Goal: Check status

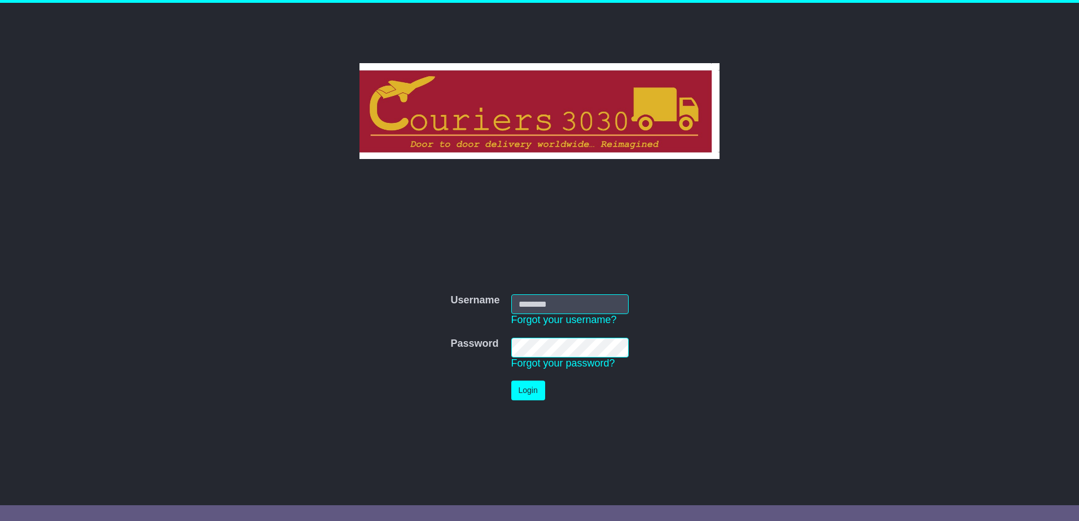
type input "********"
click at [516, 390] on button "Login" at bounding box center [528, 391] width 34 height 20
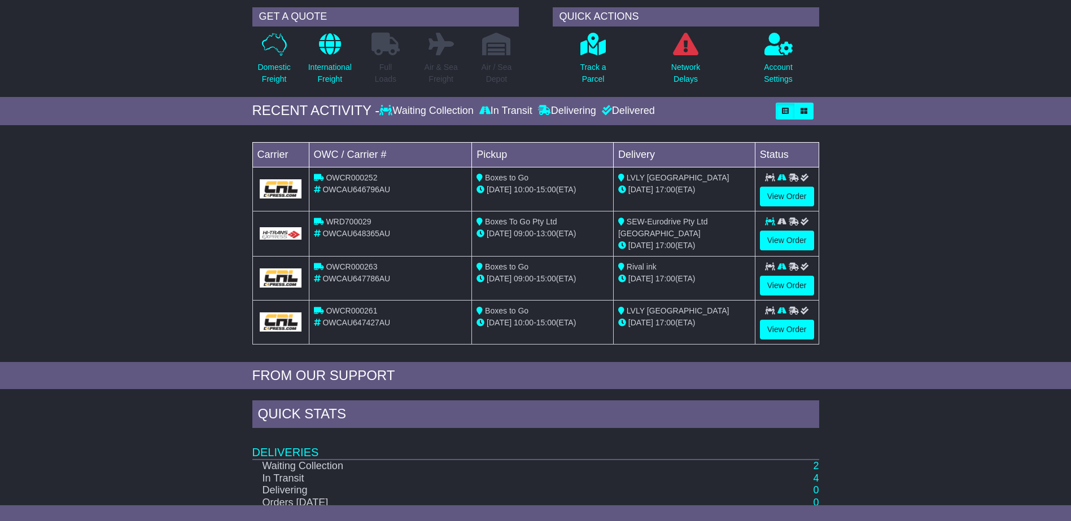
scroll to position [169, 0]
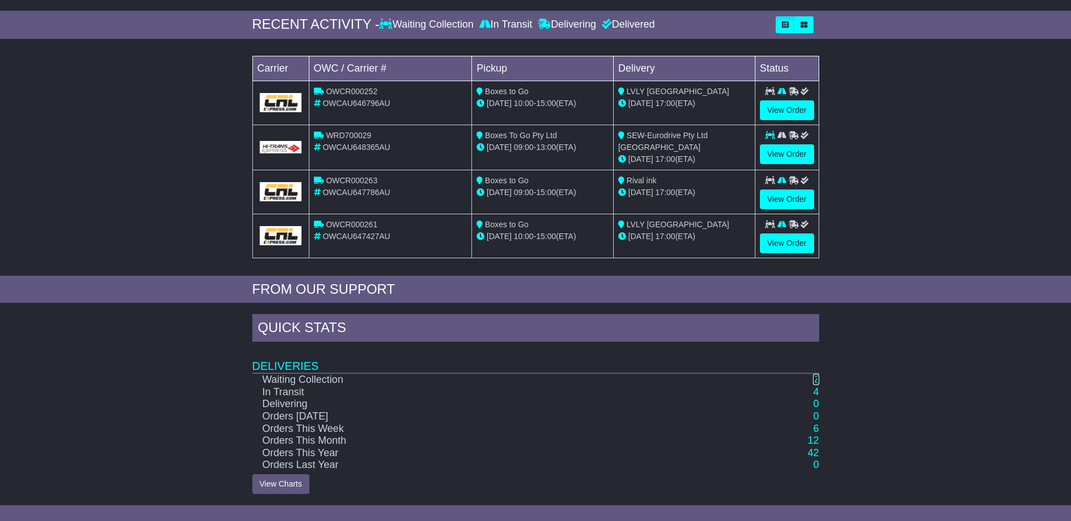
click at [814, 374] on link "2" at bounding box center [816, 379] width 6 height 11
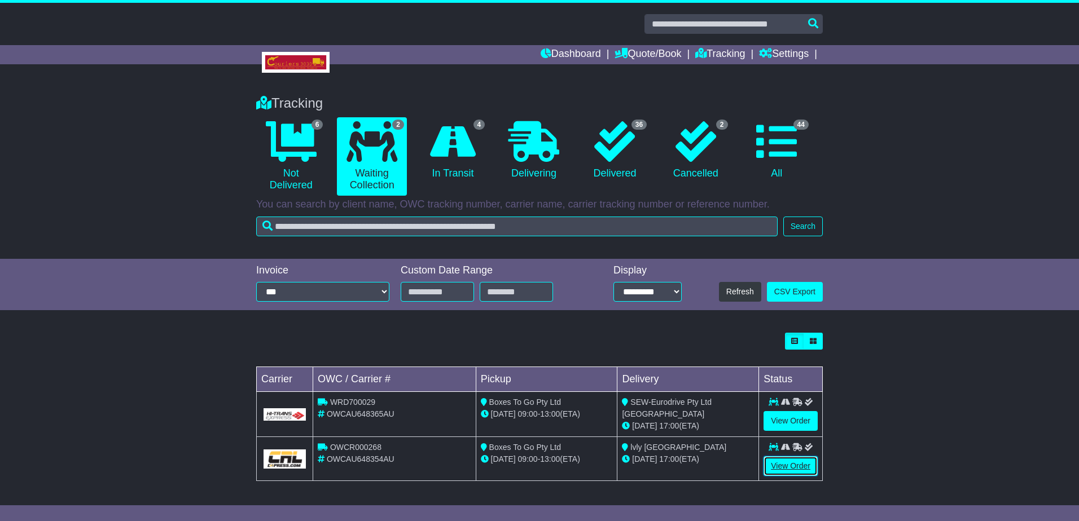
click at [787, 463] on link "View Order" at bounding box center [791, 467] width 54 height 20
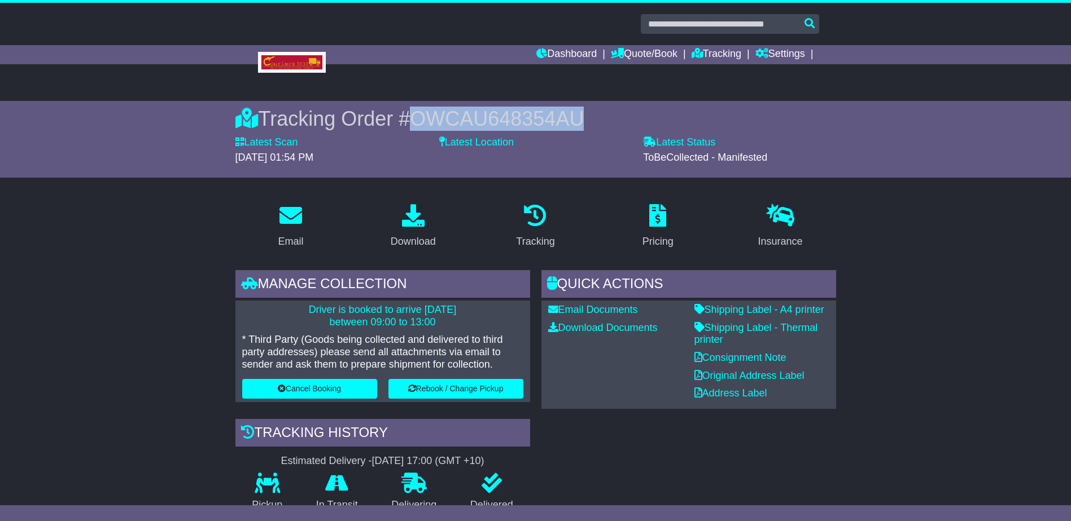
drag, startPoint x: 584, startPoint y: 116, endPoint x: 417, endPoint y: 112, distance: 167.1
click at [417, 112] on div "Tracking Order # OWCAU648354AU" at bounding box center [535, 119] width 600 height 24
copy span "OWCAU648354AU"
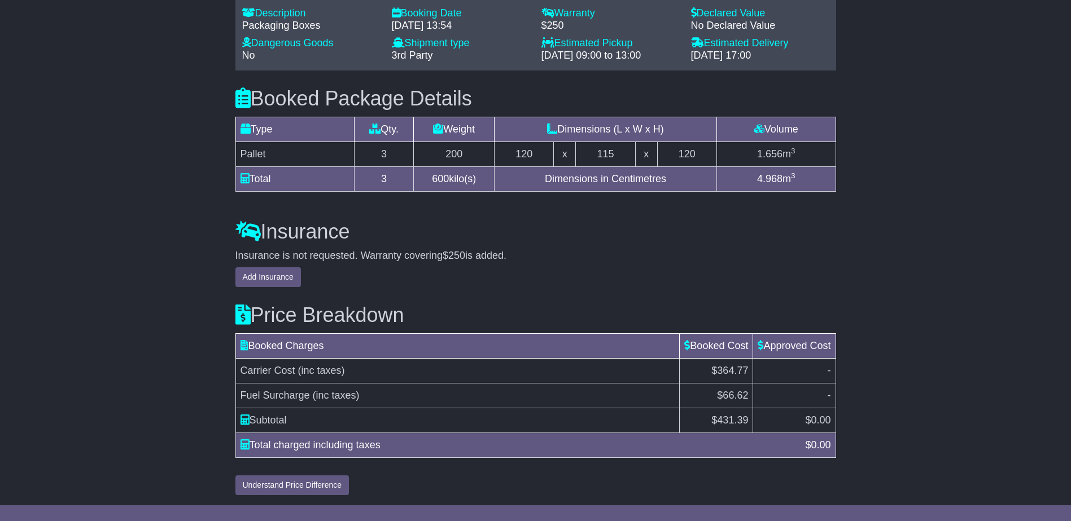
scroll to position [857, 0]
